Goal: Task Accomplishment & Management: Complete application form

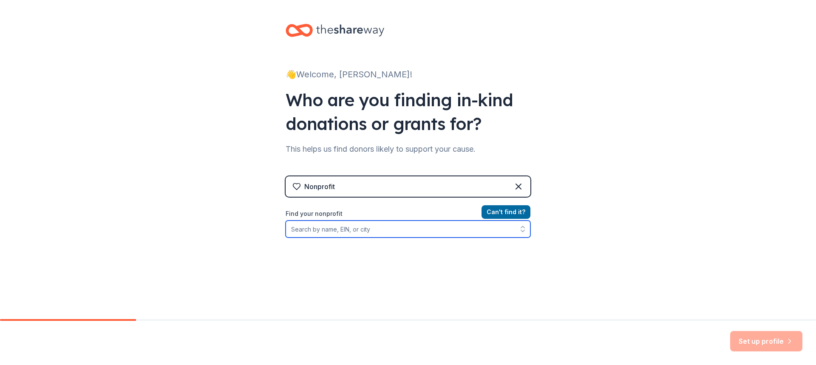
click at [357, 233] on input "Find your nonprofit" at bounding box center [408, 229] width 245 height 17
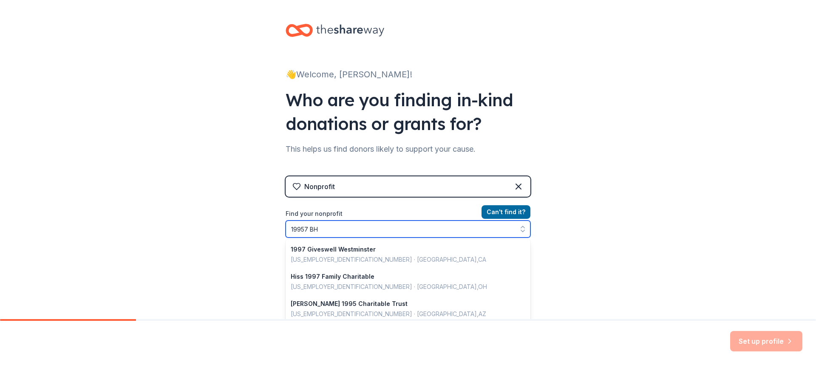
type input "19957 BHS"
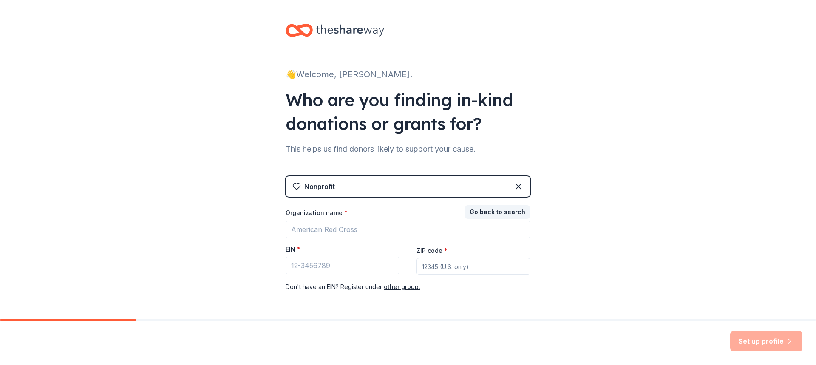
click at [401, 190] on div "Nonprofit" at bounding box center [408, 186] width 245 height 20
click at [514, 187] on icon at bounding box center [518, 187] width 10 height 10
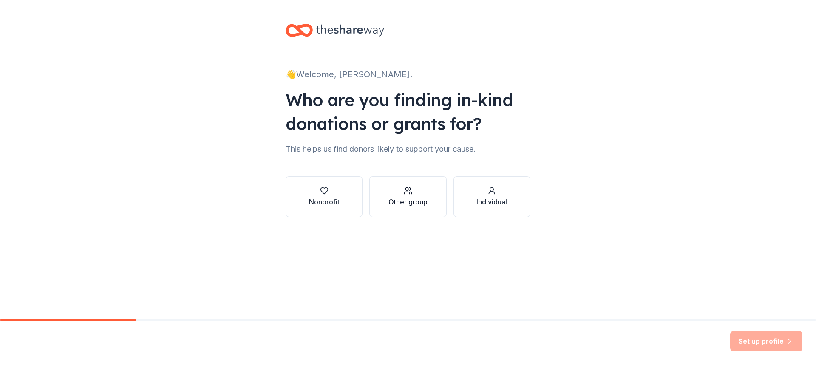
click at [416, 201] on div "Other group" at bounding box center [408, 202] width 39 height 10
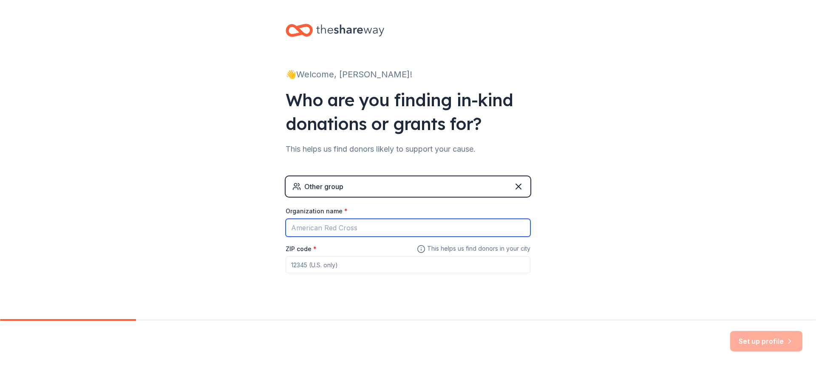
click at [383, 231] on input "Organization name *" at bounding box center [408, 228] width 245 height 18
type input "19957 BHS-Overload"
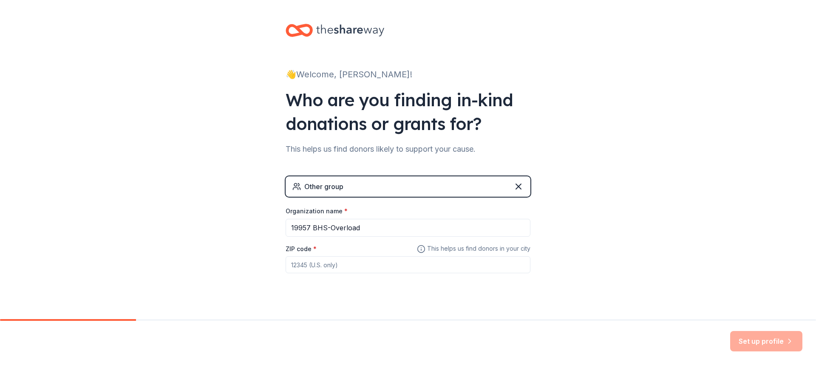
click at [335, 263] on input "ZIP code *" at bounding box center [408, 264] width 245 height 17
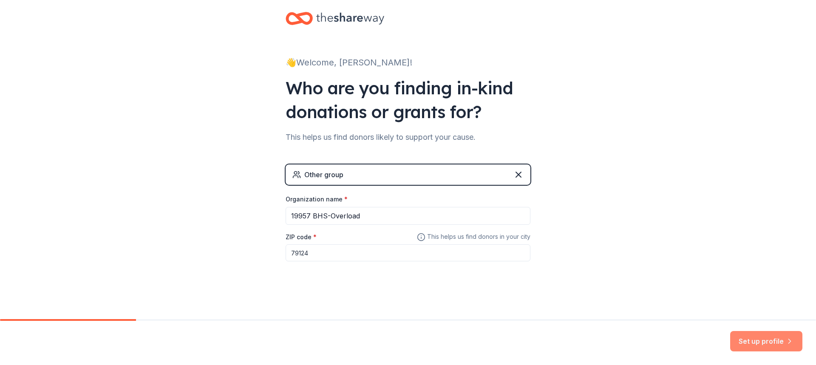
type input "79124"
click at [782, 346] on button "Set up profile" at bounding box center [766, 341] width 72 height 20
click at [751, 345] on div "Set up profile" at bounding box center [766, 341] width 72 height 20
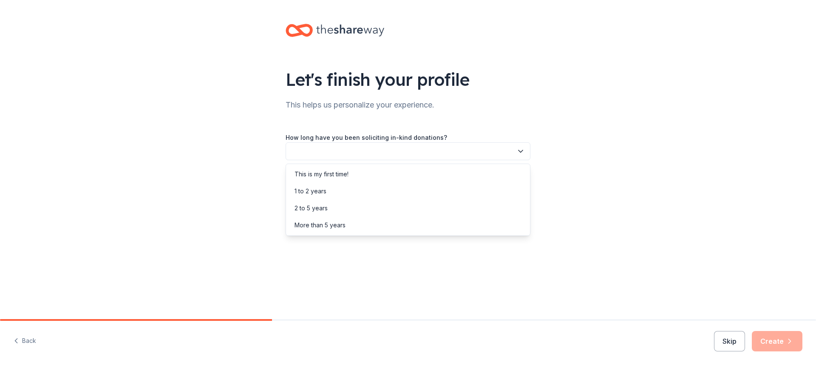
click at [515, 154] on button "button" at bounding box center [408, 151] width 245 height 18
click at [465, 171] on div "This is my first time!" at bounding box center [408, 174] width 241 height 17
click at [479, 185] on button "button" at bounding box center [408, 190] width 245 height 18
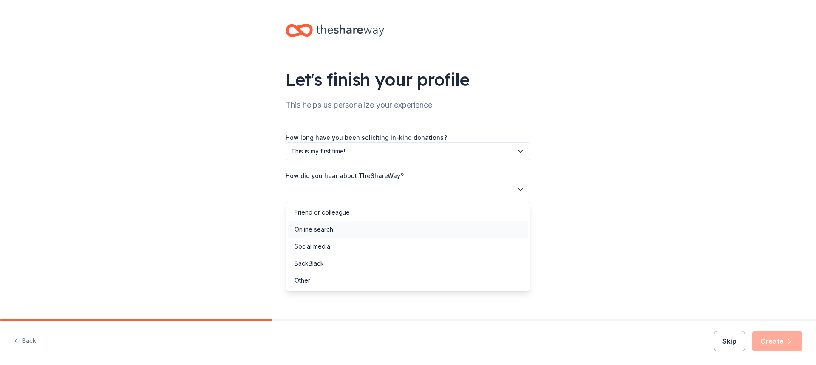
click at [356, 229] on div "Online search" at bounding box center [408, 229] width 241 height 17
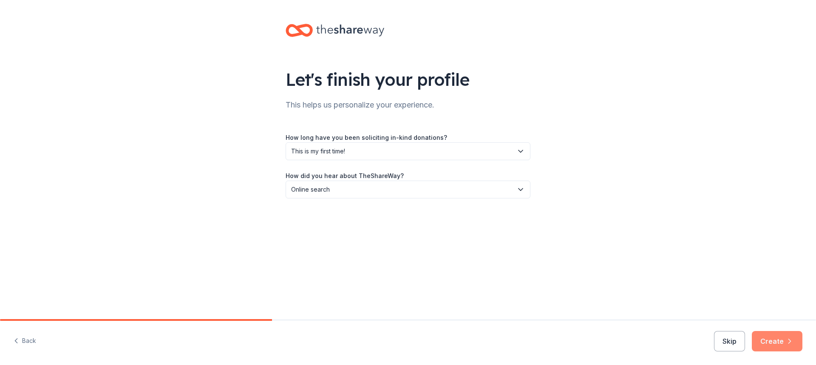
click at [784, 347] on button "Create" at bounding box center [777, 341] width 51 height 20
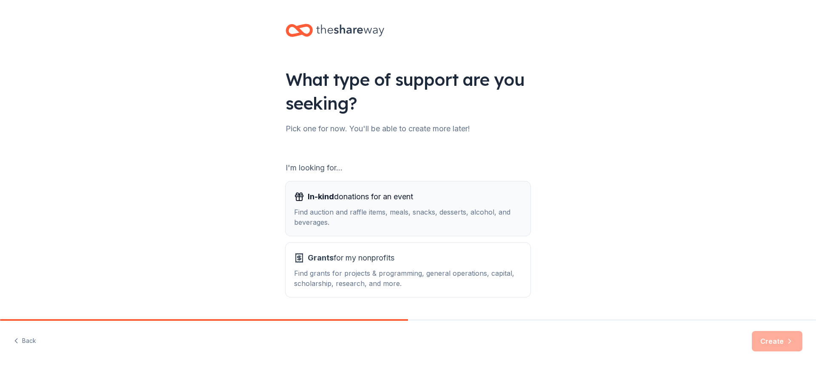
scroll to position [24, 0]
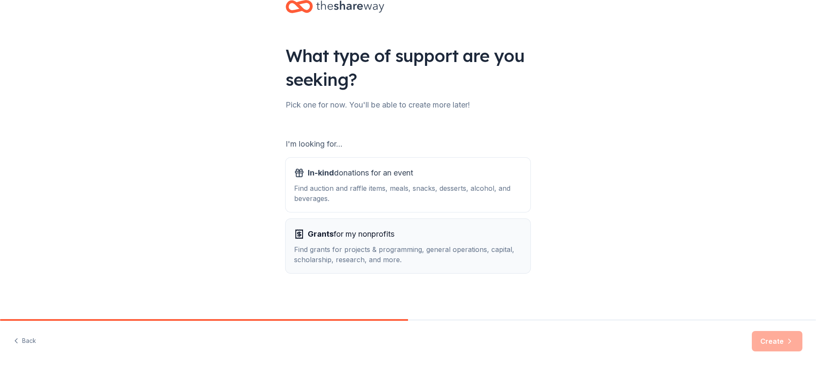
click at [408, 229] on div "Grants for my nonprofits" at bounding box center [408, 234] width 228 height 14
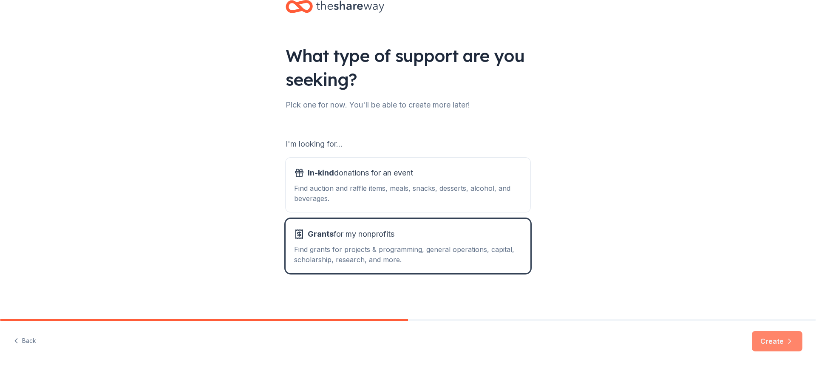
click at [775, 338] on button "Create" at bounding box center [777, 341] width 51 height 20
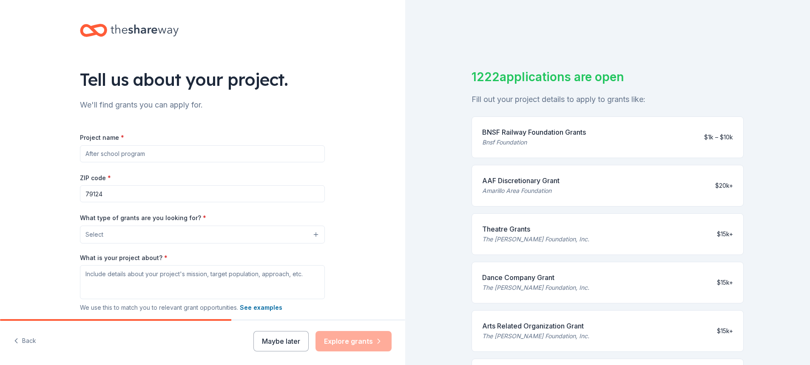
click at [287, 150] on input "Project name *" at bounding box center [202, 153] width 245 height 17
type input "19957 BHS-Overload"
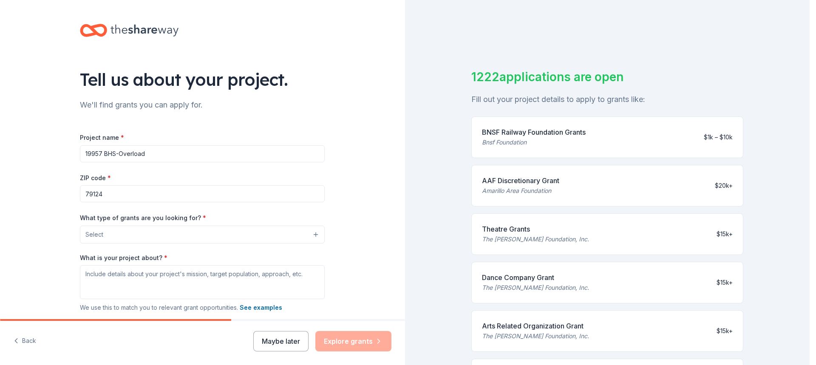
click at [255, 232] on button "Select" at bounding box center [202, 235] width 245 height 18
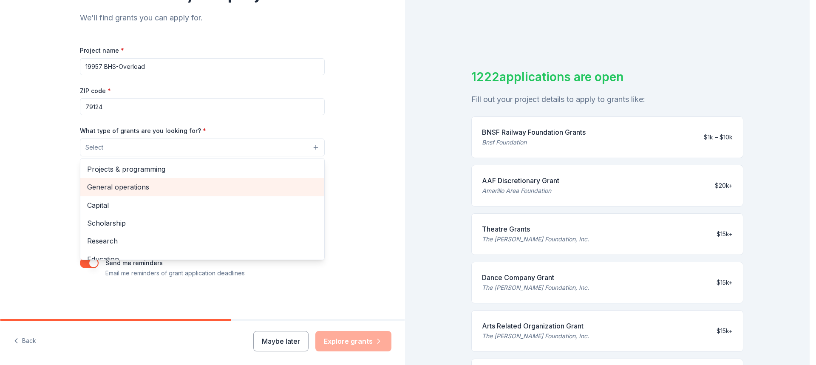
scroll to position [100, 0]
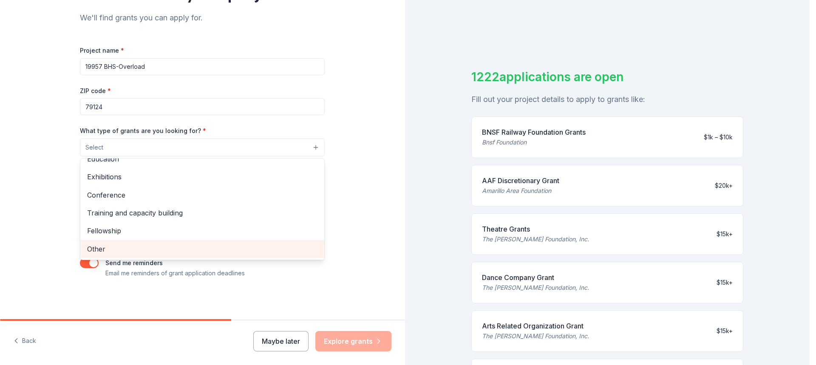
click at [154, 244] on span "Other" at bounding box center [202, 249] width 230 height 11
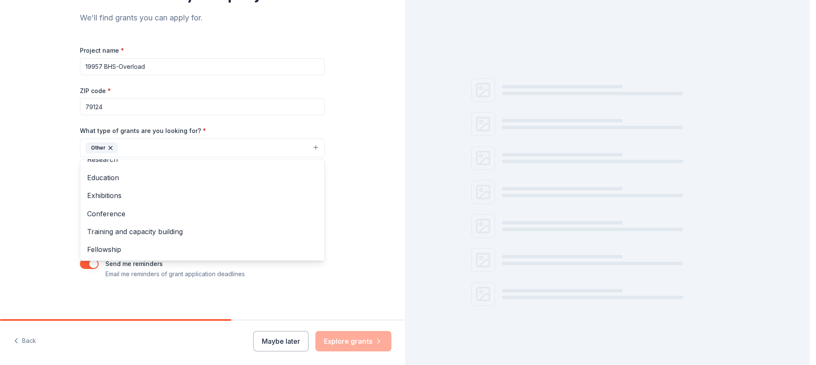
click at [28, 201] on div "Tell us about your project. We'll find grants you can apply for. Project name *…" at bounding box center [202, 116] width 405 height 407
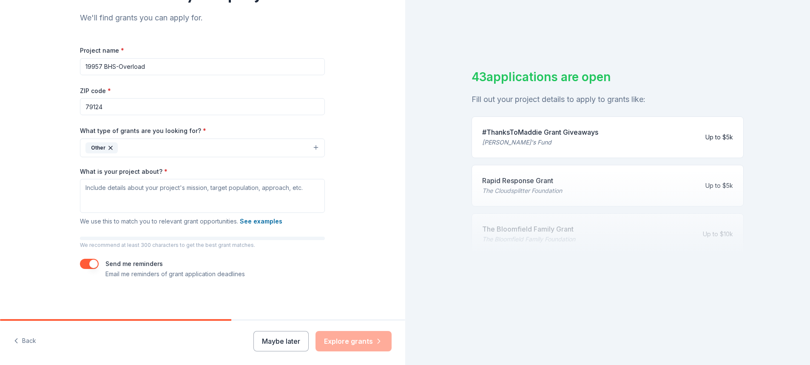
click at [207, 147] on button "Other" at bounding box center [202, 148] width 245 height 19
